Goal: Use online tool/utility: Utilize a website feature to perform a specific function

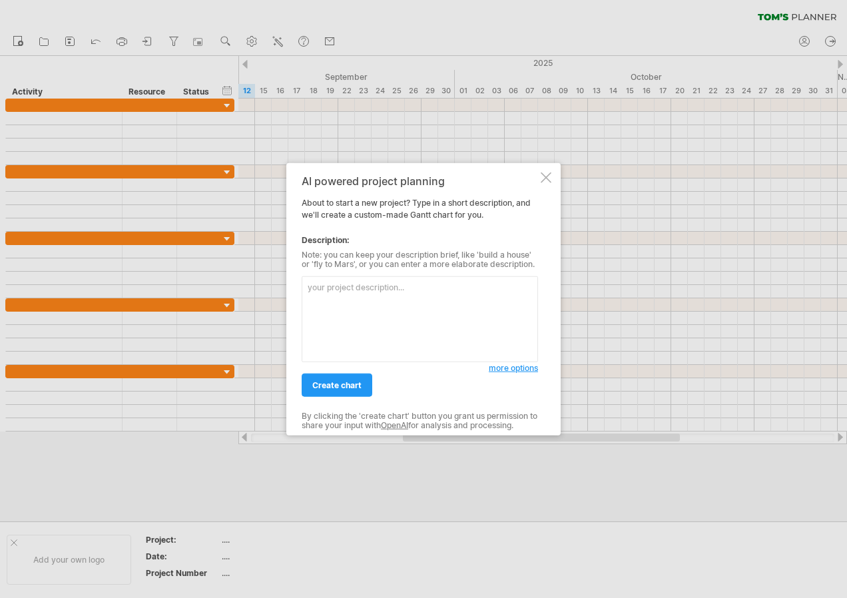
click at [391, 320] on textarea at bounding box center [420, 319] width 236 height 86
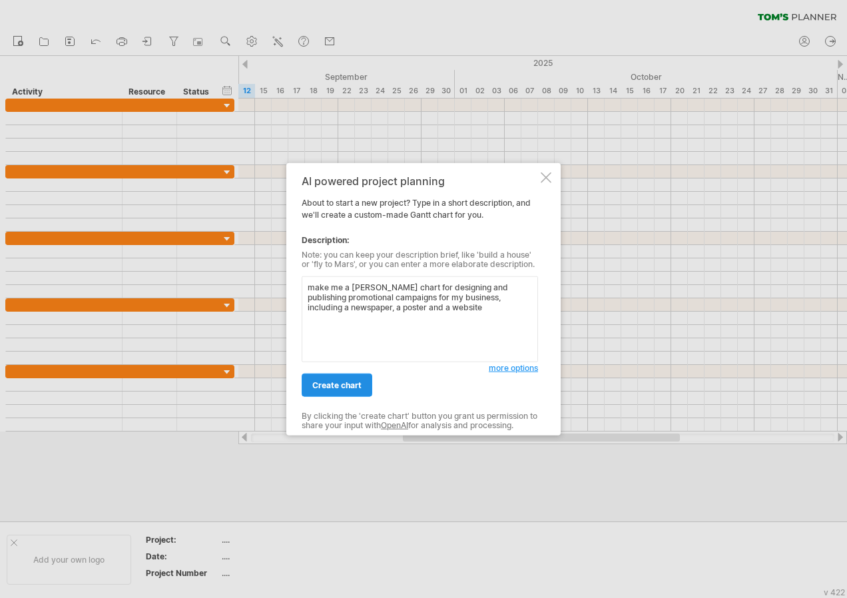
type textarea "make me a [PERSON_NAME] chart for designing and publishing promotional campaign…"
click at [332, 394] on link "create chart" at bounding box center [337, 384] width 71 height 23
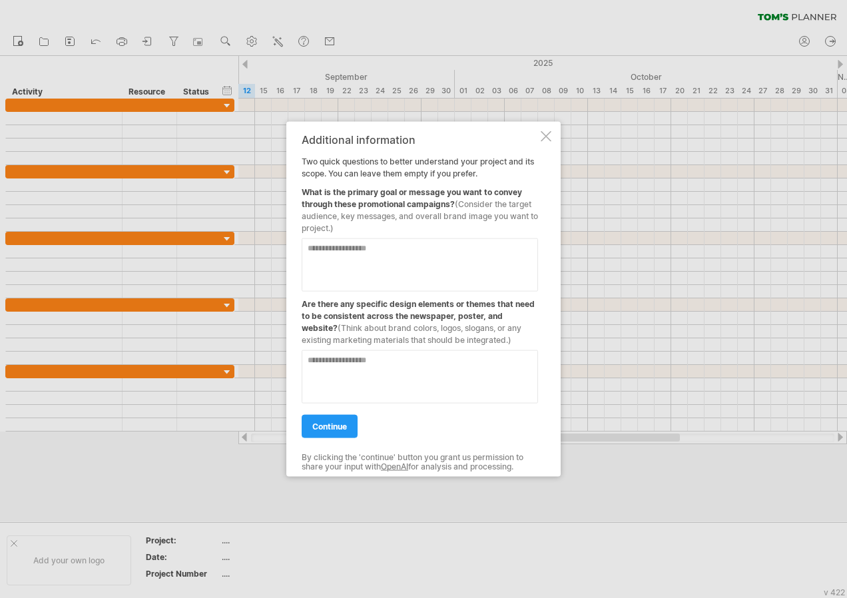
click at [343, 439] on div "Additional information Two quick questions to better understand your project an…" at bounding box center [420, 299] width 236 height 331
click at [342, 431] on link "continue" at bounding box center [330, 426] width 56 height 23
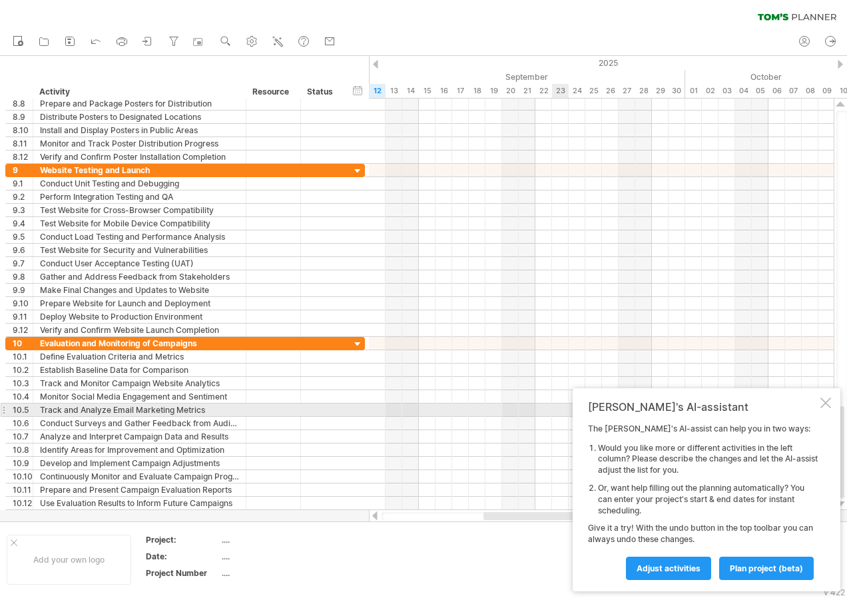
click at [823, 412] on div "[PERSON_NAME]'s AI-assistant The [PERSON_NAME]'s AI-assist can help you in two …" at bounding box center [706, 489] width 268 height 203
click at [822, 405] on div at bounding box center [825, 402] width 11 height 11
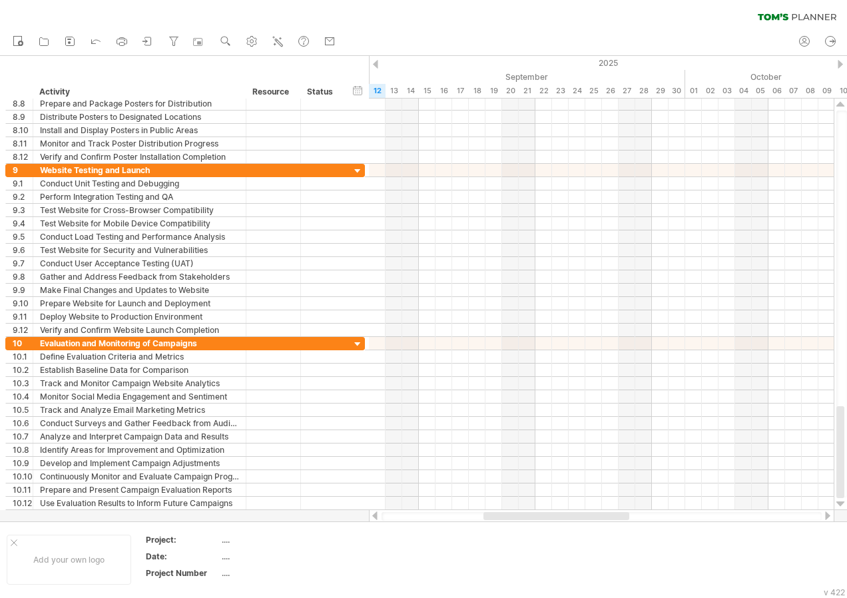
drag, startPoint x: 530, startPoint y: 520, endPoint x: 696, endPoint y: 515, distance: 166.5
click at [696, 515] on div at bounding box center [601, 516] width 440 height 9
